Goal: Check status: Check status

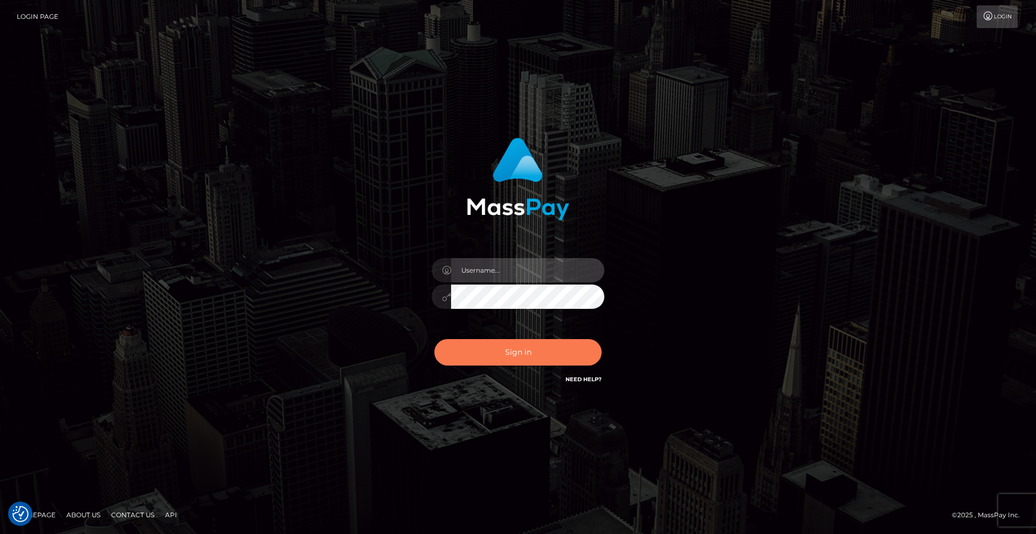
type input "[DEMOGRAPHIC_DATA]"
click at [559, 344] on button "Sign in" at bounding box center [517, 352] width 167 height 26
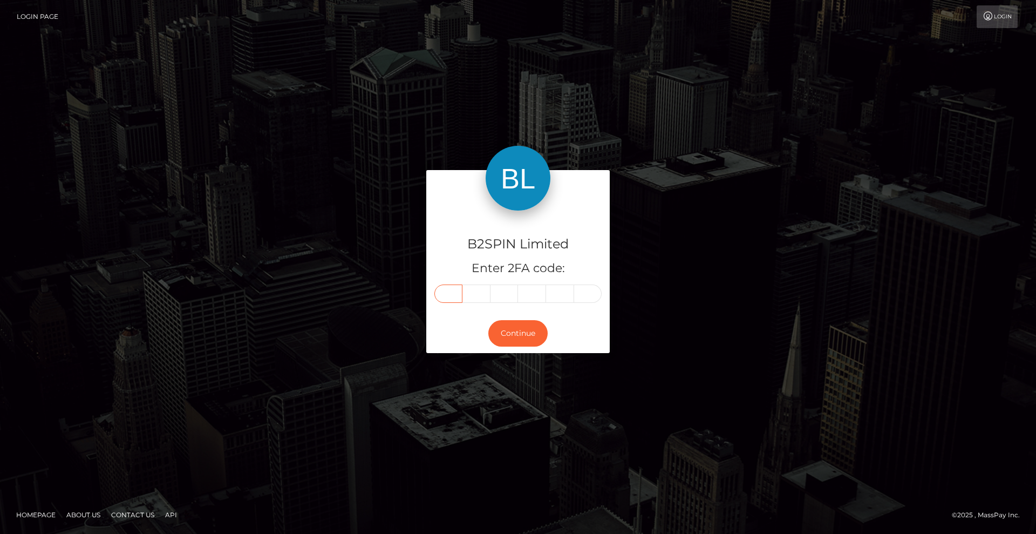
click at [455, 293] on input "text" at bounding box center [448, 293] width 28 height 18
type input "1"
type input "0"
type input "3"
type input "5"
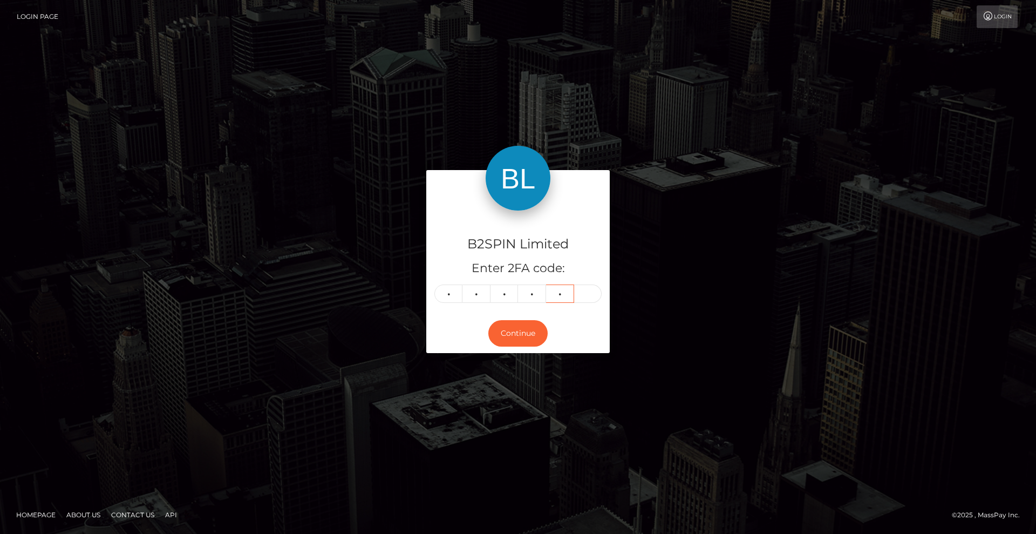
type input "1"
type input "6"
click at [518, 322] on button "Continue" at bounding box center [517, 333] width 59 height 26
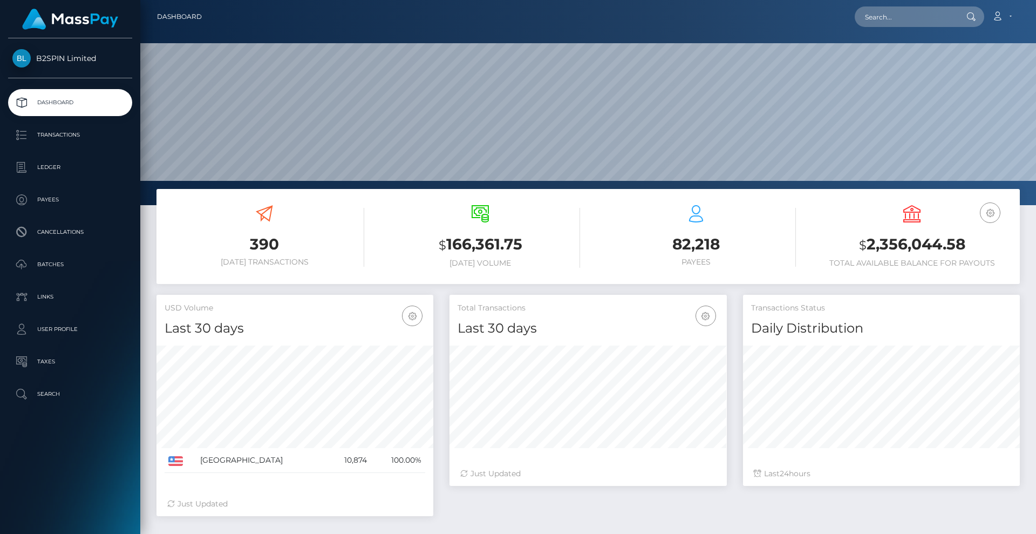
scroll to position [192, 277]
drag, startPoint x: 970, startPoint y: 248, endPoint x: 830, endPoint y: 247, distance: 139.2
click at [830, 247] on h3 "$ 2,356,044.58" at bounding box center [912, 245] width 200 height 22
copy h3 "$ 2,356,044.58"
